Goal: Transaction & Acquisition: Book appointment/travel/reservation

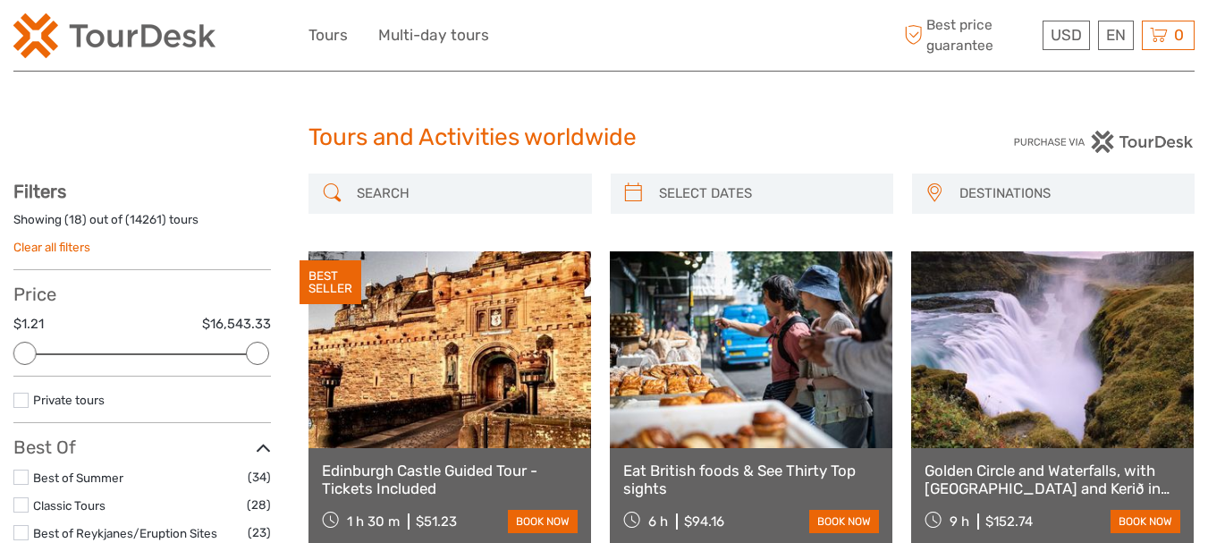
click at [1024, 193] on span "DESTINATIONS" at bounding box center [1068, 194] width 234 height 30
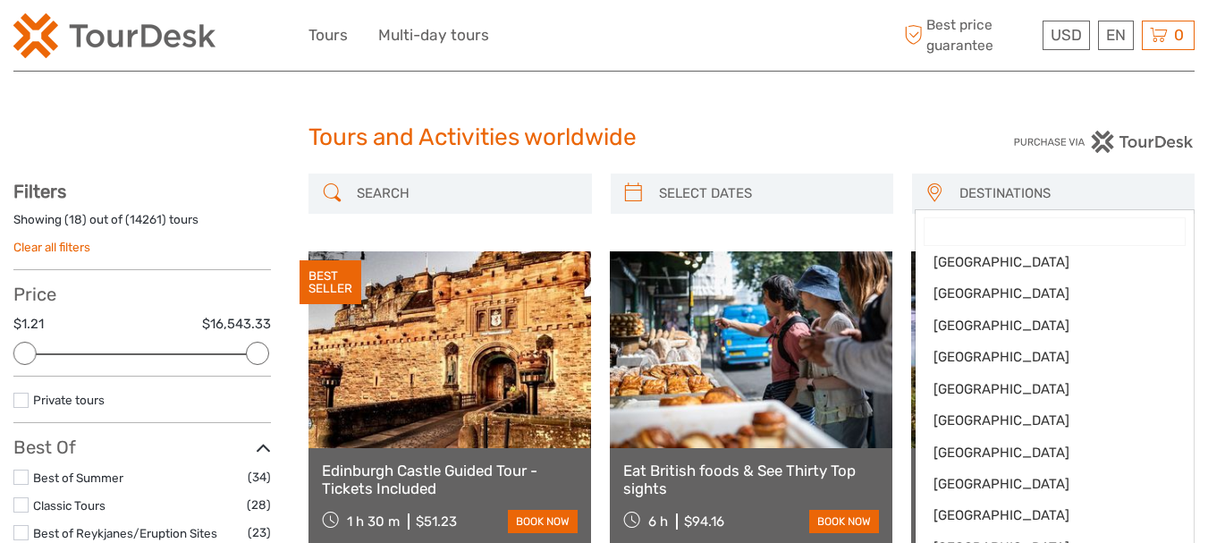
scroll to position [212, 0]
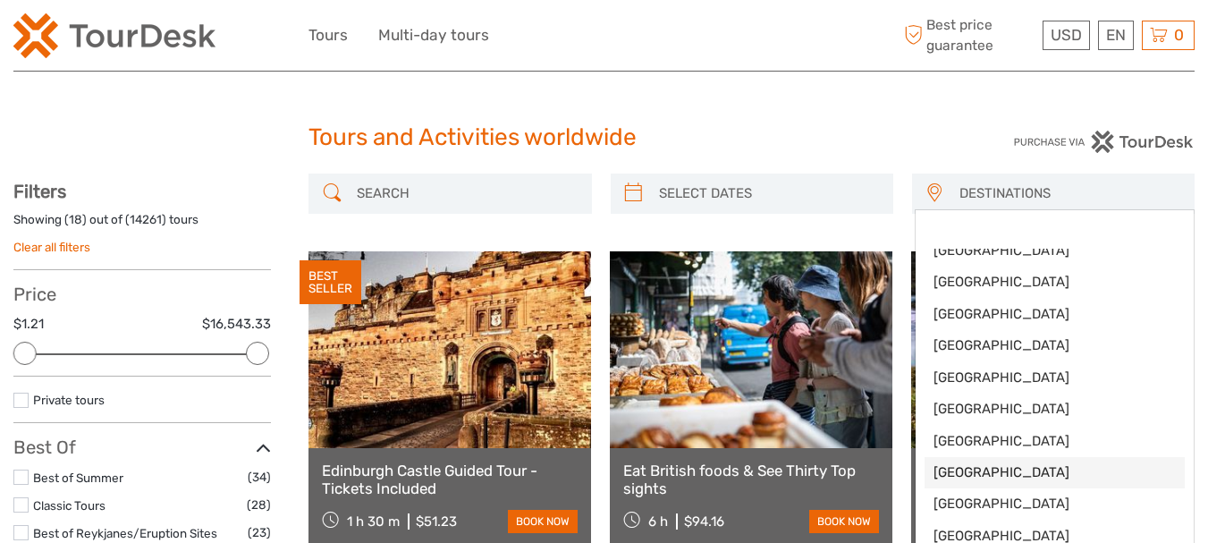
click at [987, 464] on span "Ireland" at bounding box center [1054, 472] width 242 height 19
select select "/Destination/ireland"
select select
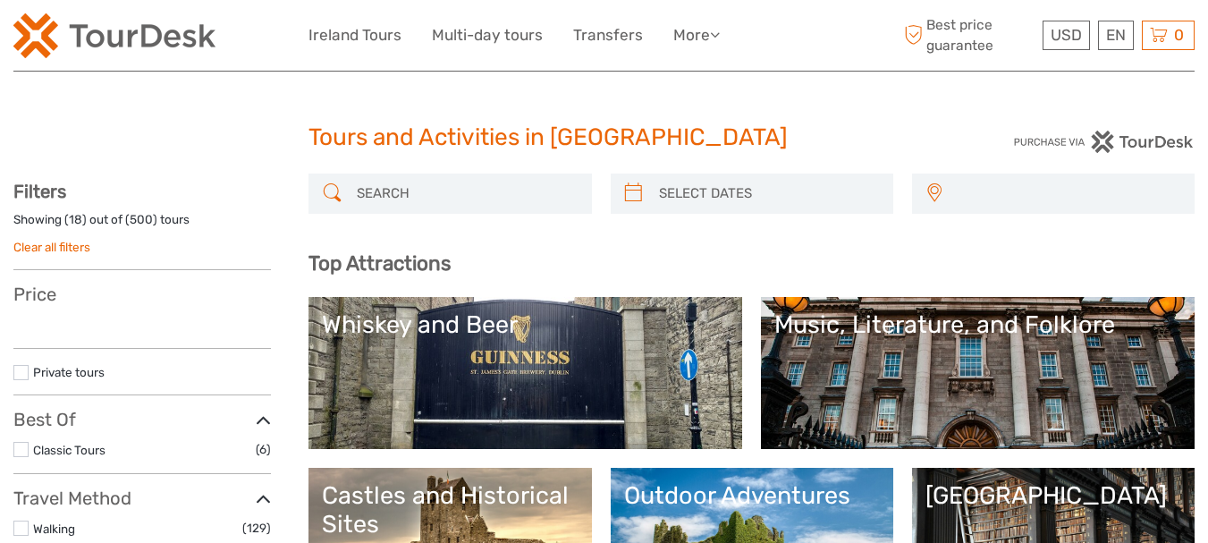
select select
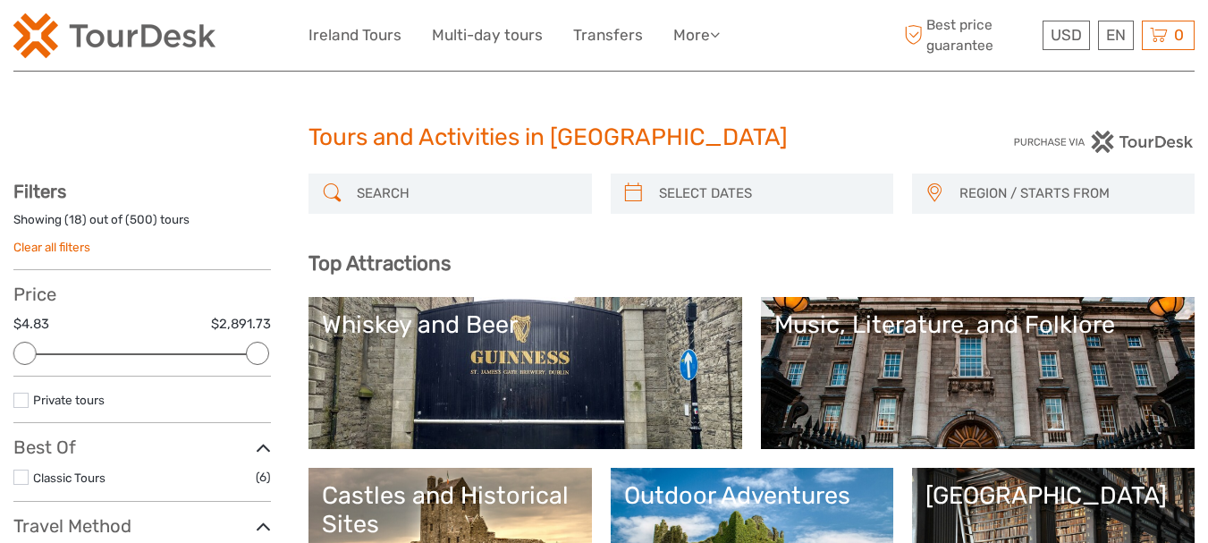
click at [524, 358] on link "Whiskey and Beer" at bounding box center [525, 372] width 407 height 125
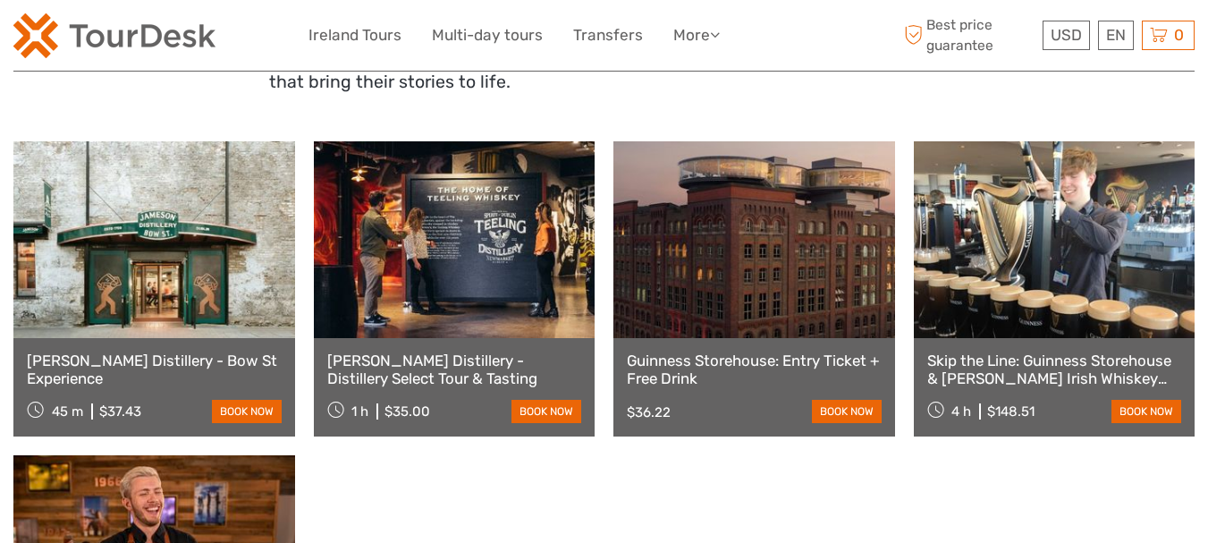
scroll to position [654, 0]
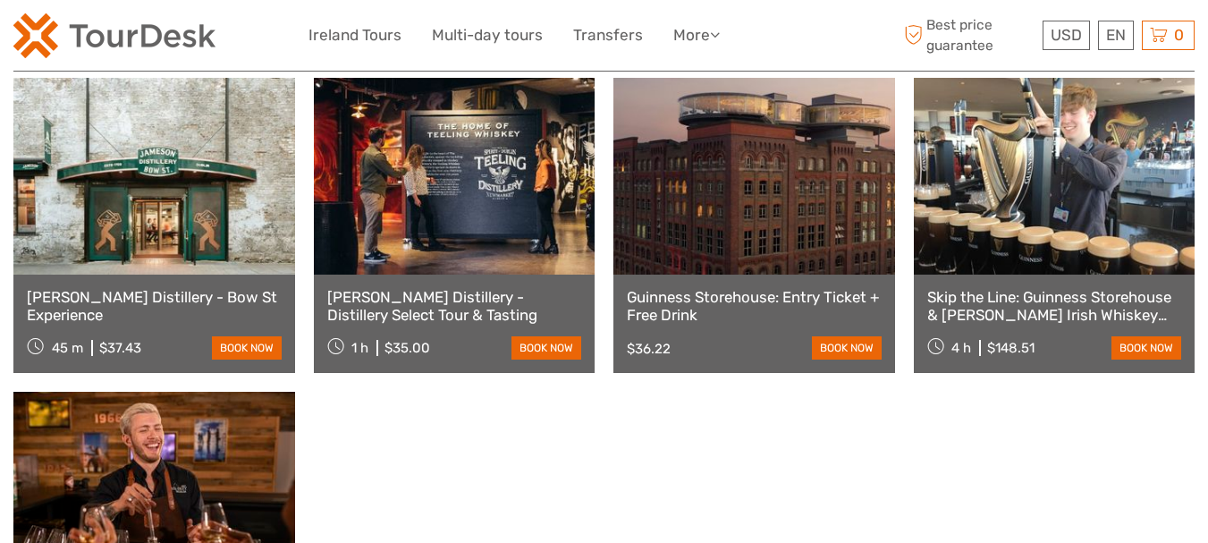
click at [770, 296] on link "Guinness Storehouse: Entry Ticket + Free Drink" at bounding box center [754, 306] width 255 height 37
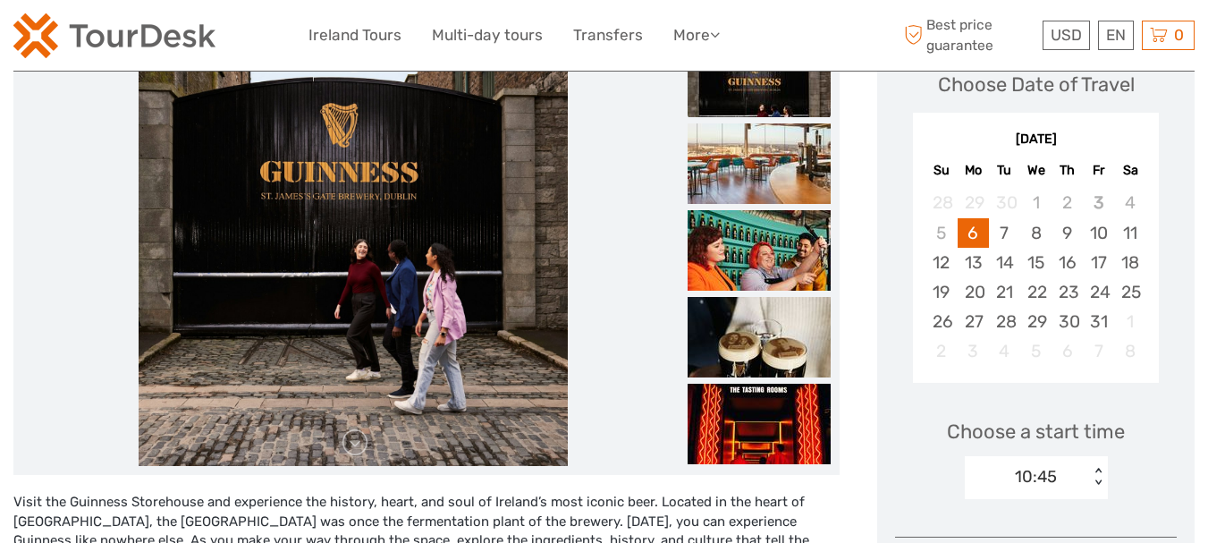
scroll to position [249, 0]
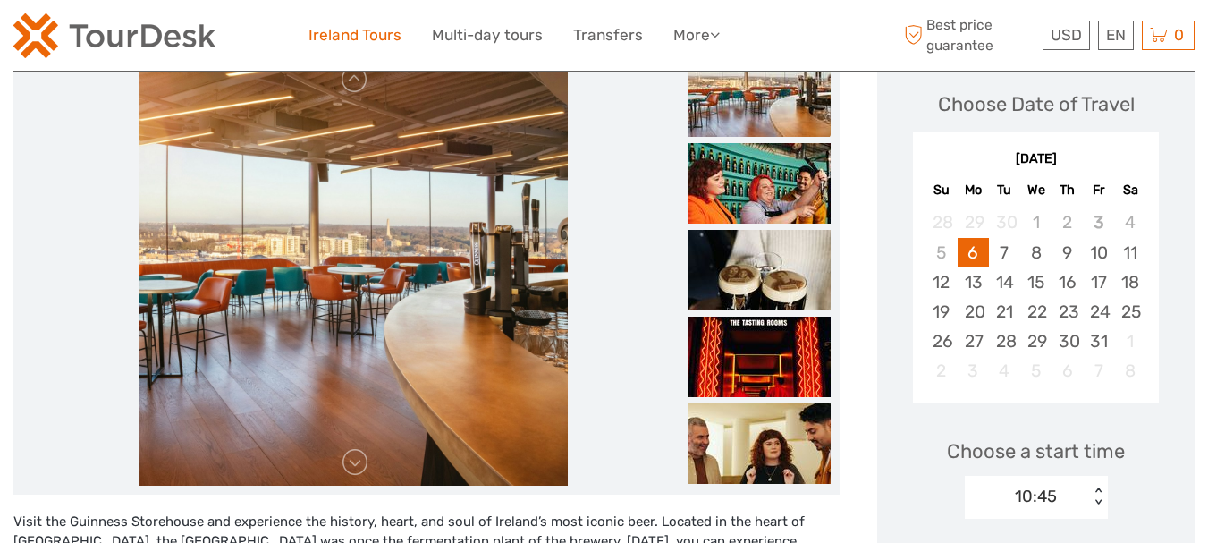
click at [353, 38] on link "Ireland Tours" at bounding box center [354, 35] width 93 height 26
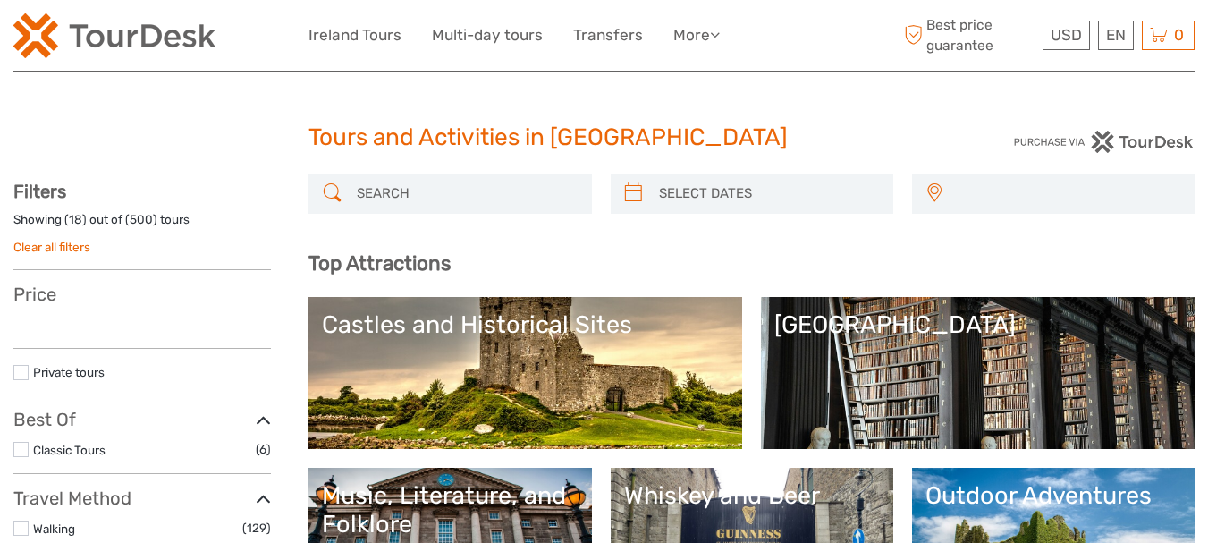
select select
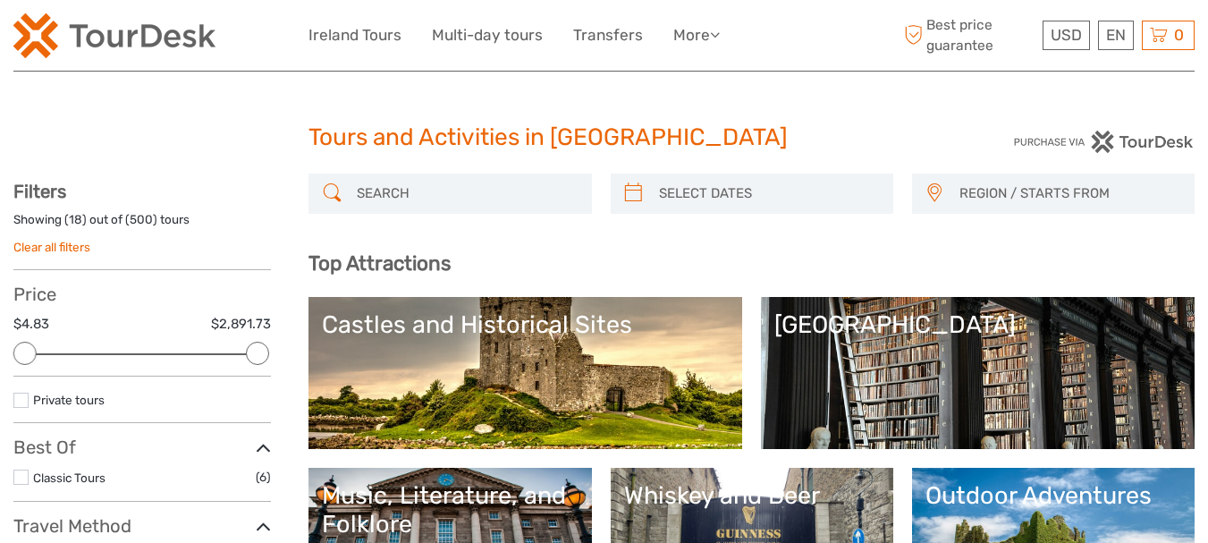
click at [938, 339] on link "[GEOGRAPHIC_DATA]" at bounding box center [977, 372] width 407 height 125
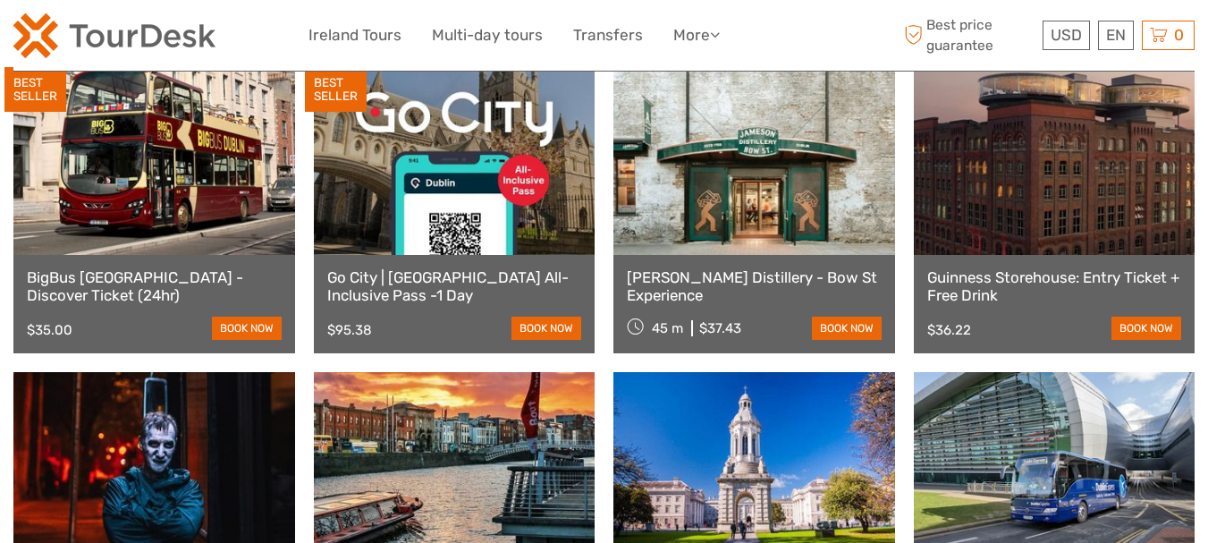
scroll to position [694, 0]
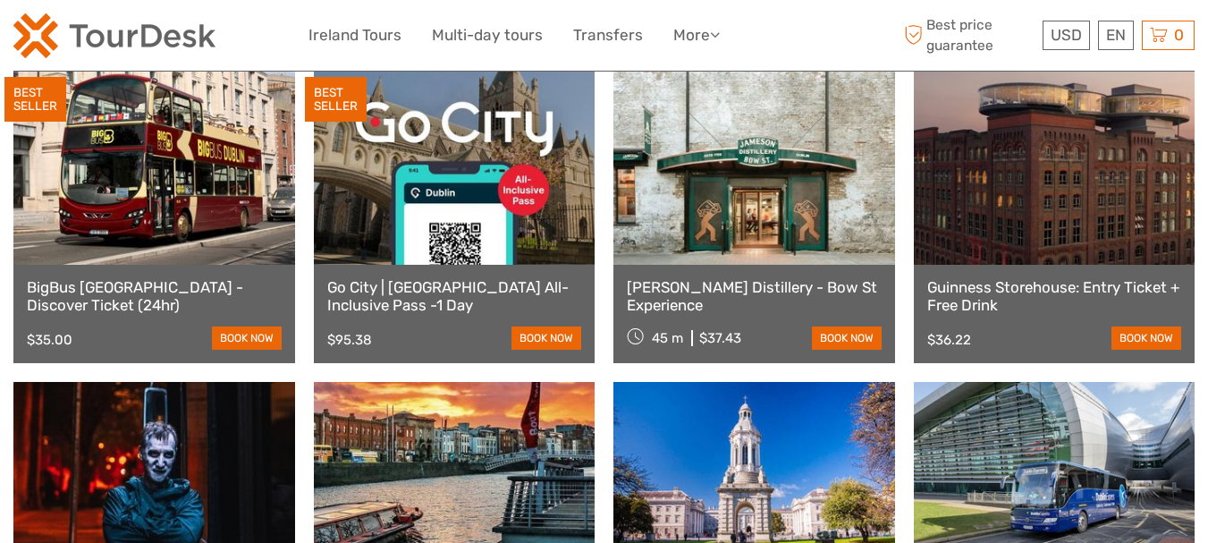
click at [1059, 278] on link "Guinness Storehouse: Entry Ticket + Free Drink" at bounding box center [1054, 296] width 255 height 37
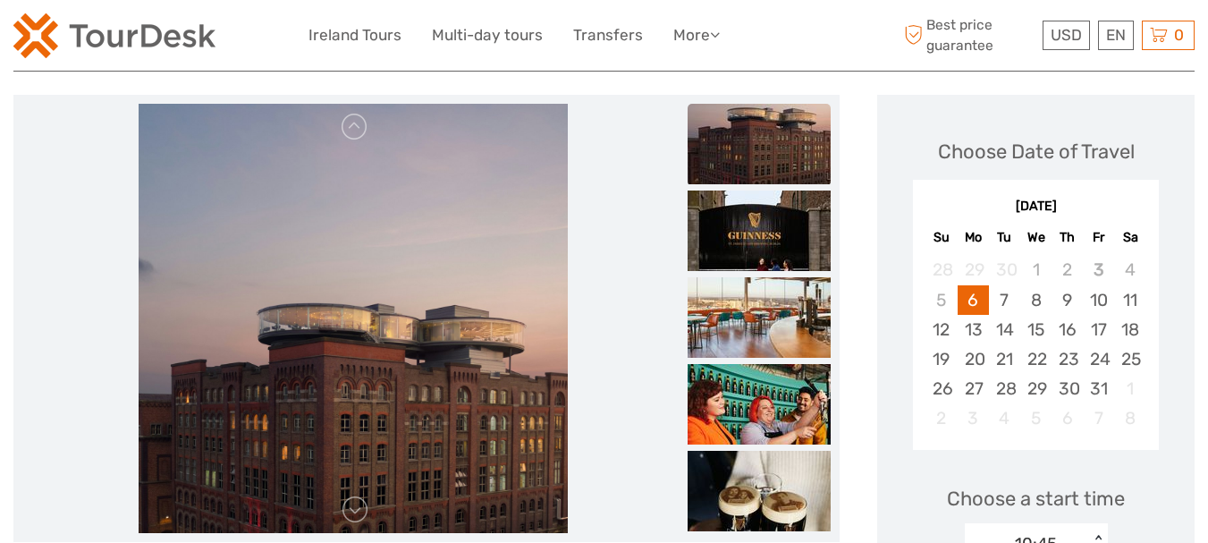
scroll to position [246, 0]
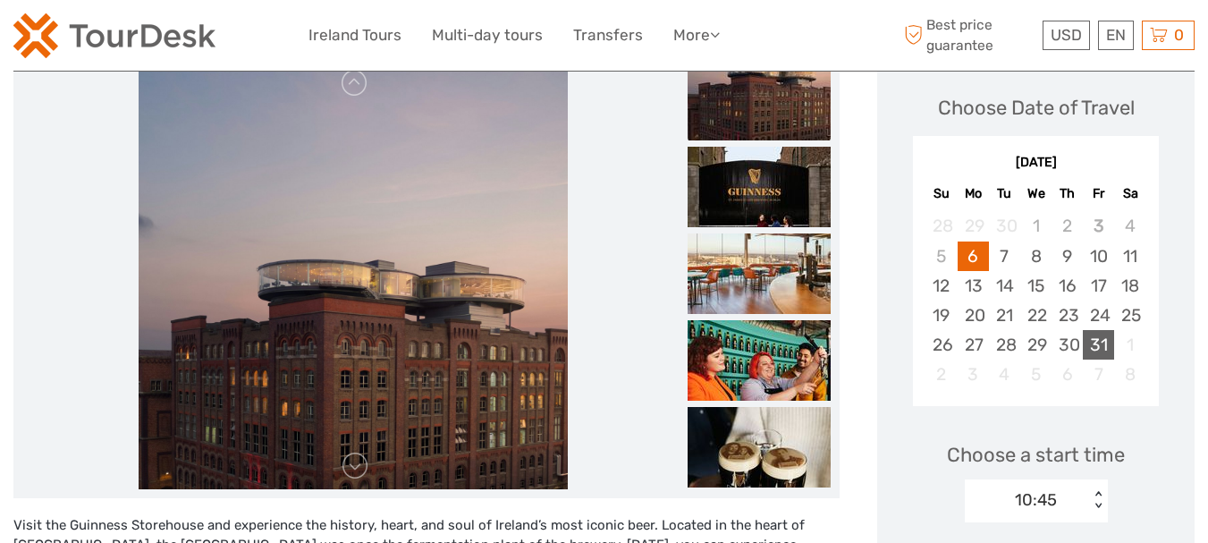
click at [1100, 339] on div "31" at bounding box center [1098, 345] width 31 height 30
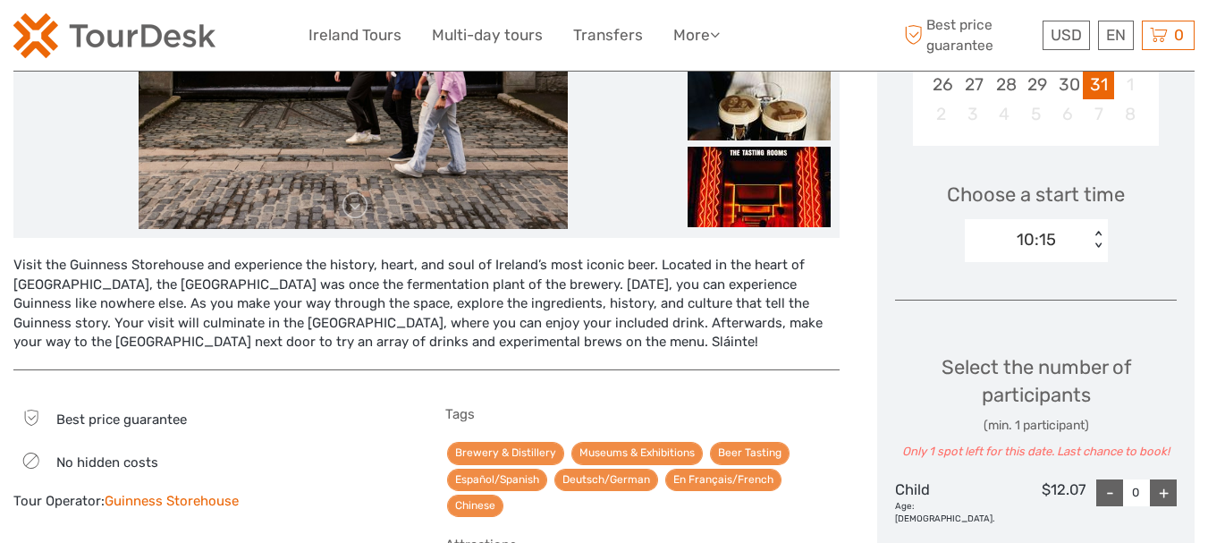
scroll to position [522, 0]
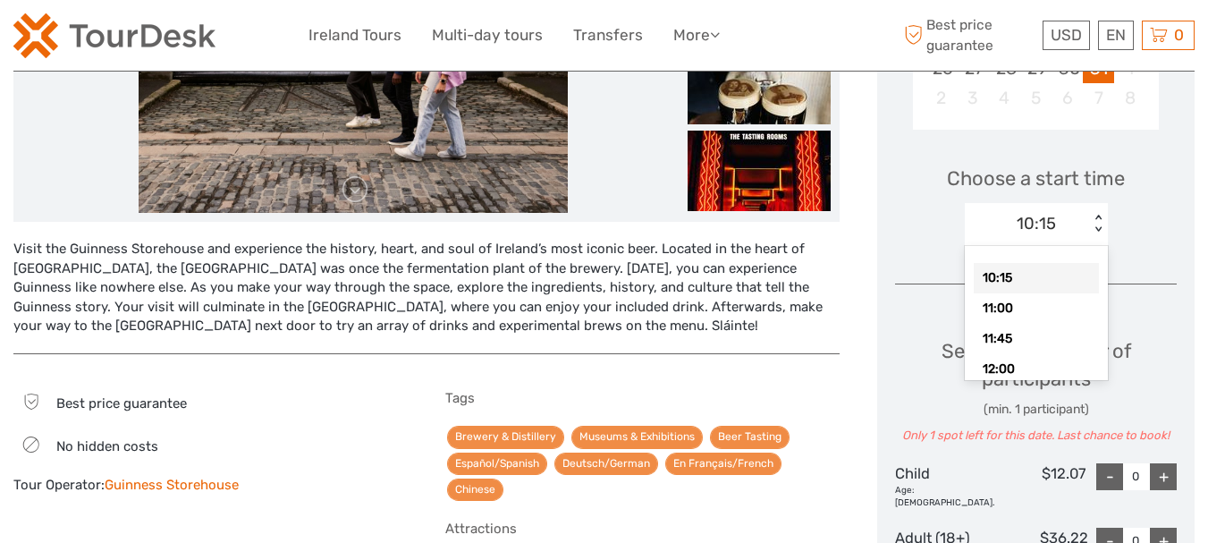
click at [1059, 228] on div "10:15" at bounding box center [1027, 223] width 124 height 27
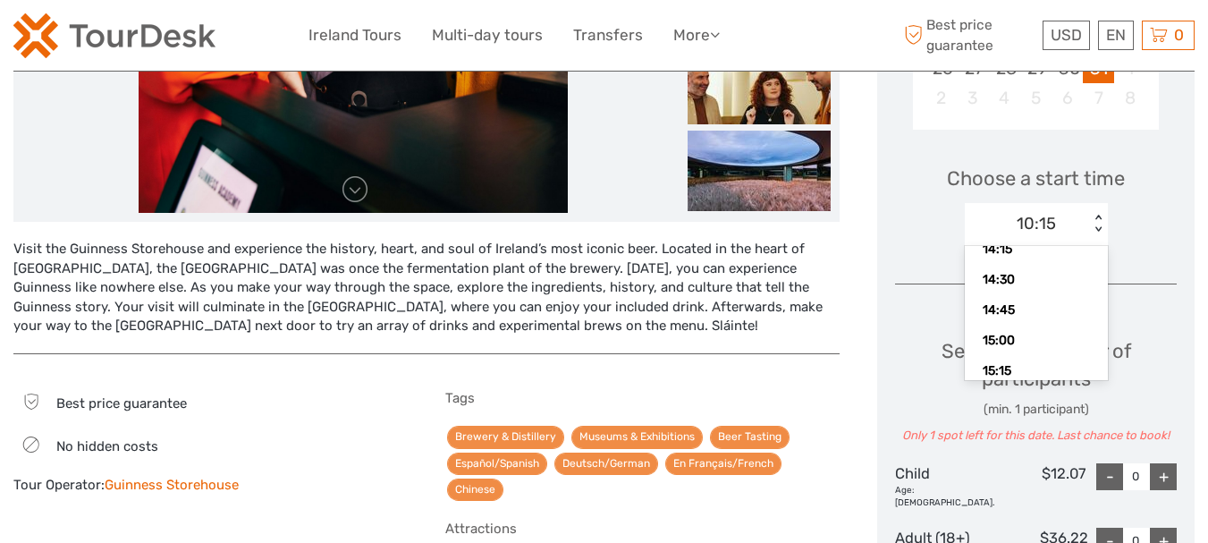
scroll to position [349, 0]
click at [1014, 293] on div "14:45" at bounding box center [1036, 294] width 125 height 30
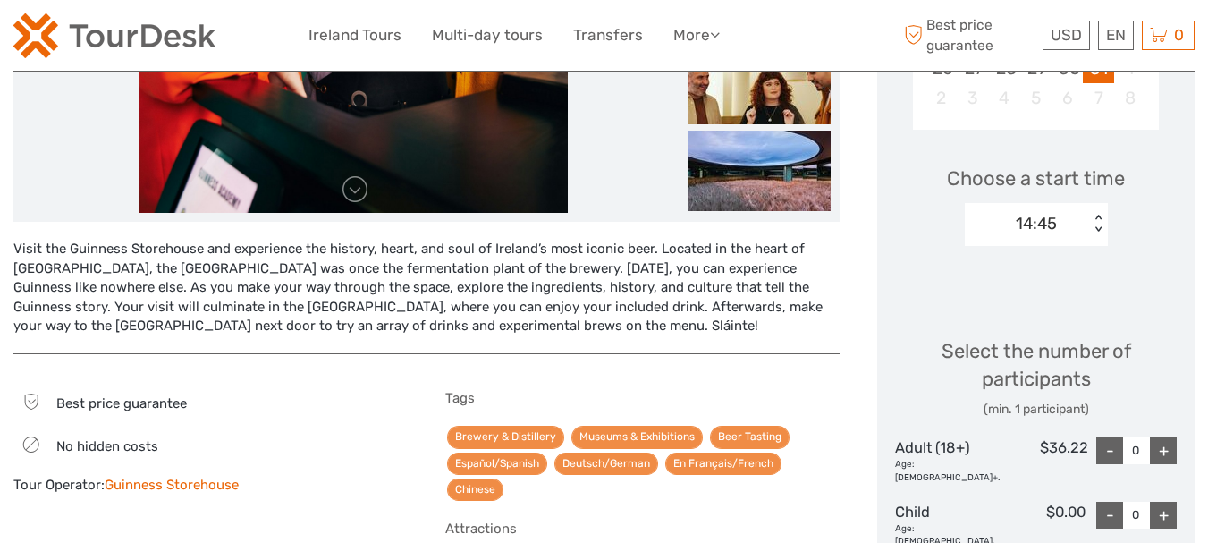
click at [1163, 447] on div "+" at bounding box center [1163, 450] width 27 height 27
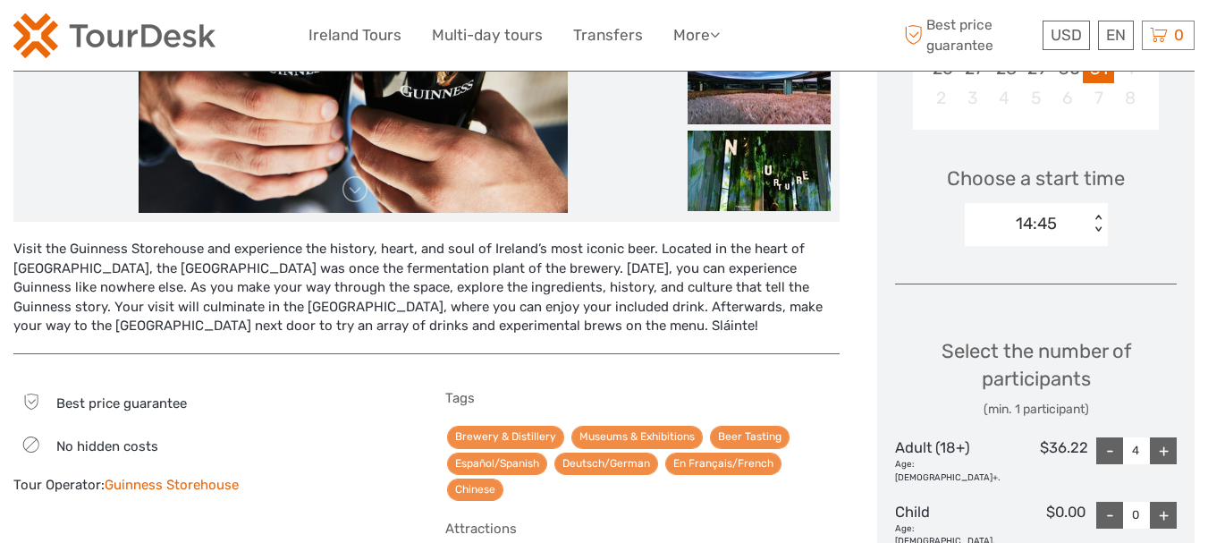
click at [1163, 447] on div "+" at bounding box center [1163, 450] width 27 height 27
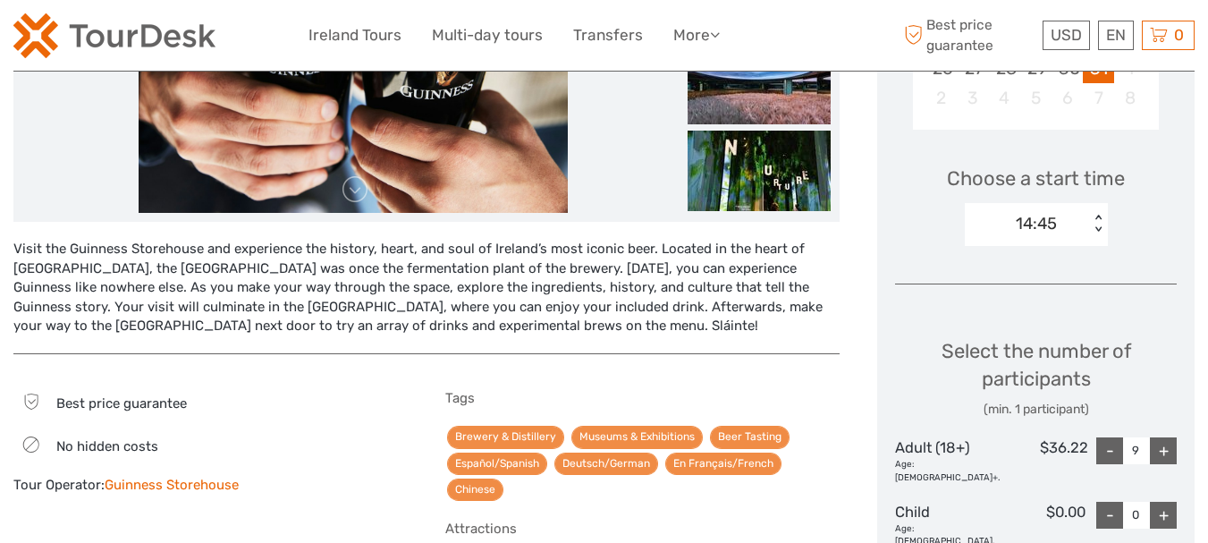
click at [1163, 447] on div "+" at bounding box center [1163, 450] width 27 height 27
click at [1118, 445] on div "-" at bounding box center [1109, 450] width 27 height 27
type input "10"
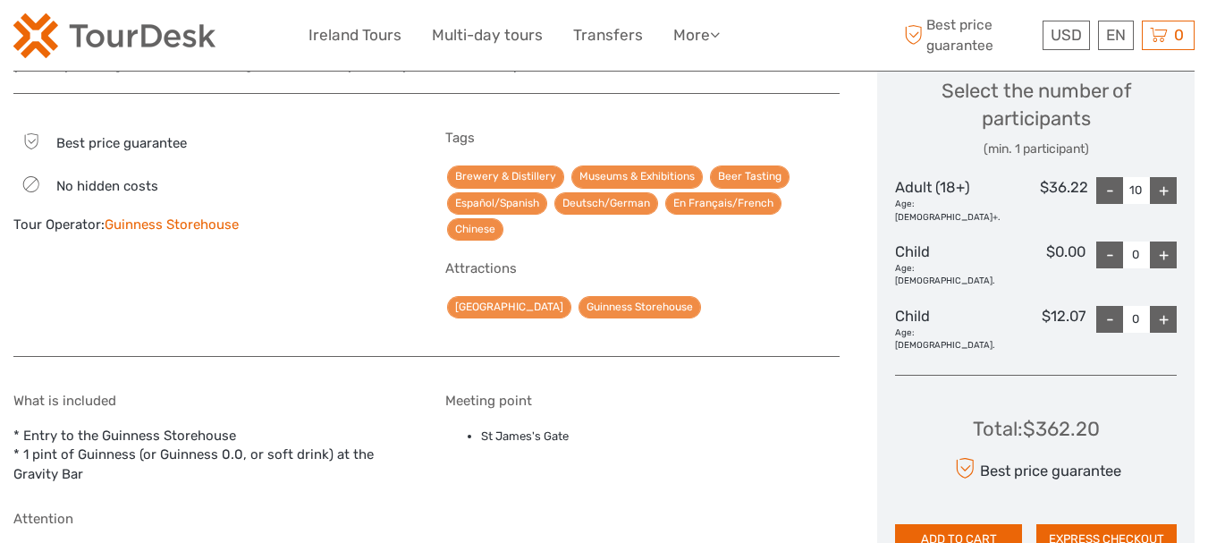
scroll to position [763, 0]
